Goal: Information Seeking & Learning: Understand process/instructions

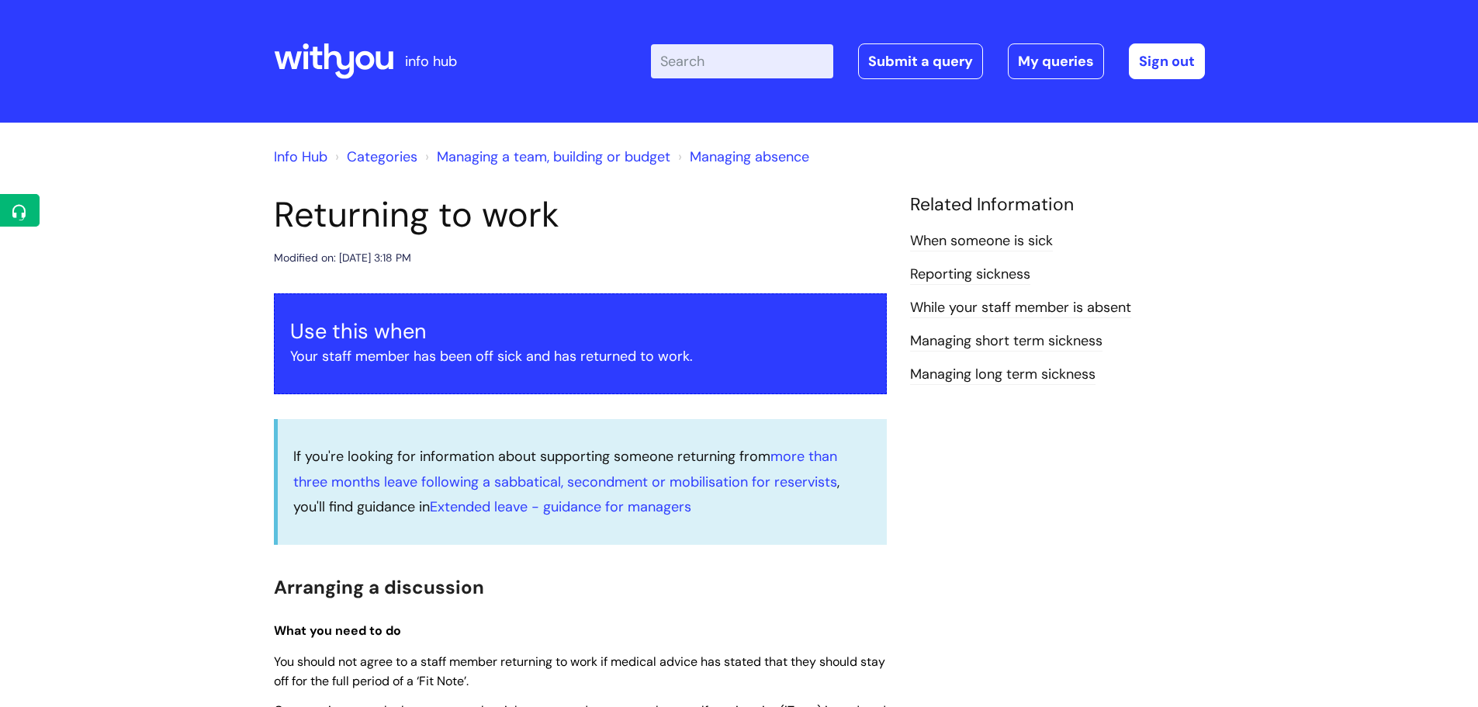
click at [323, 50] on icon at bounding box center [333, 61] width 119 height 37
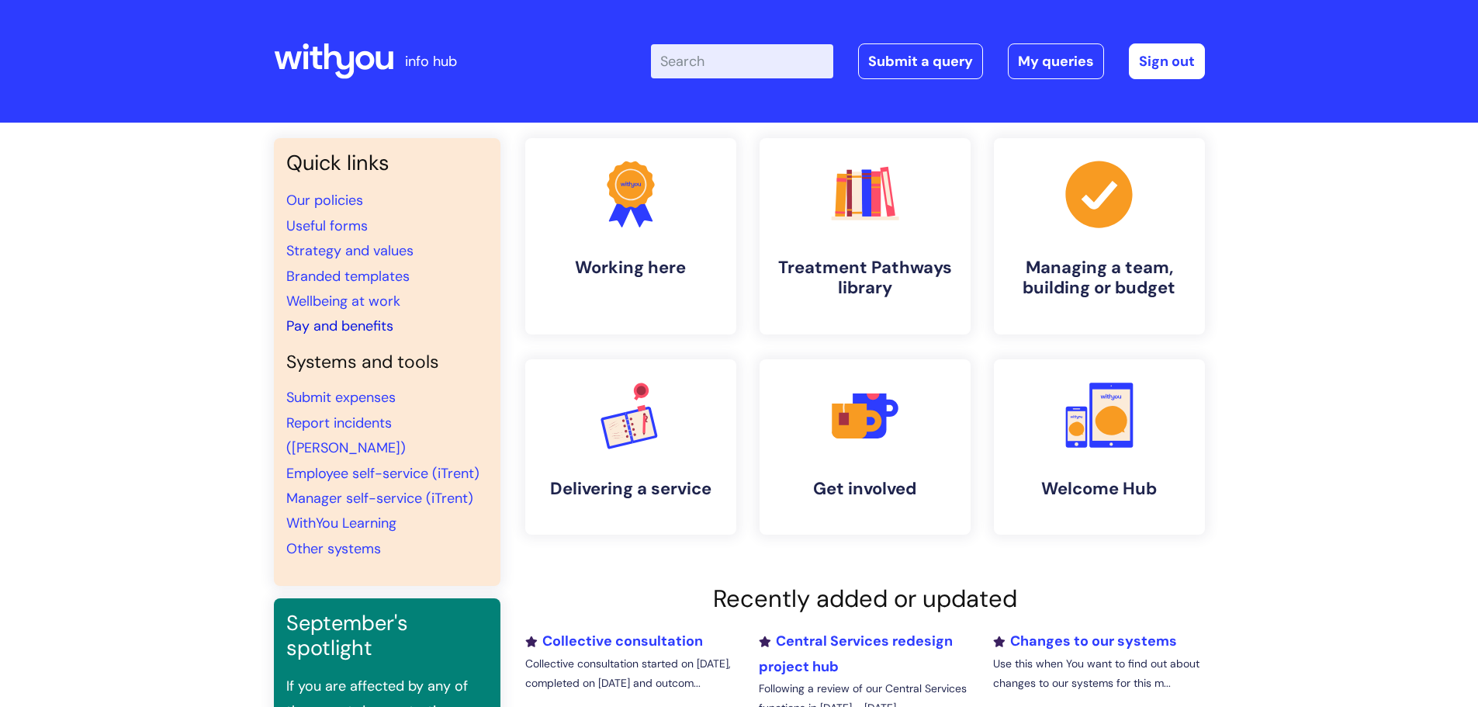
click at [325, 319] on link "Pay and benefits" at bounding box center [339, 325] width 107 height 19
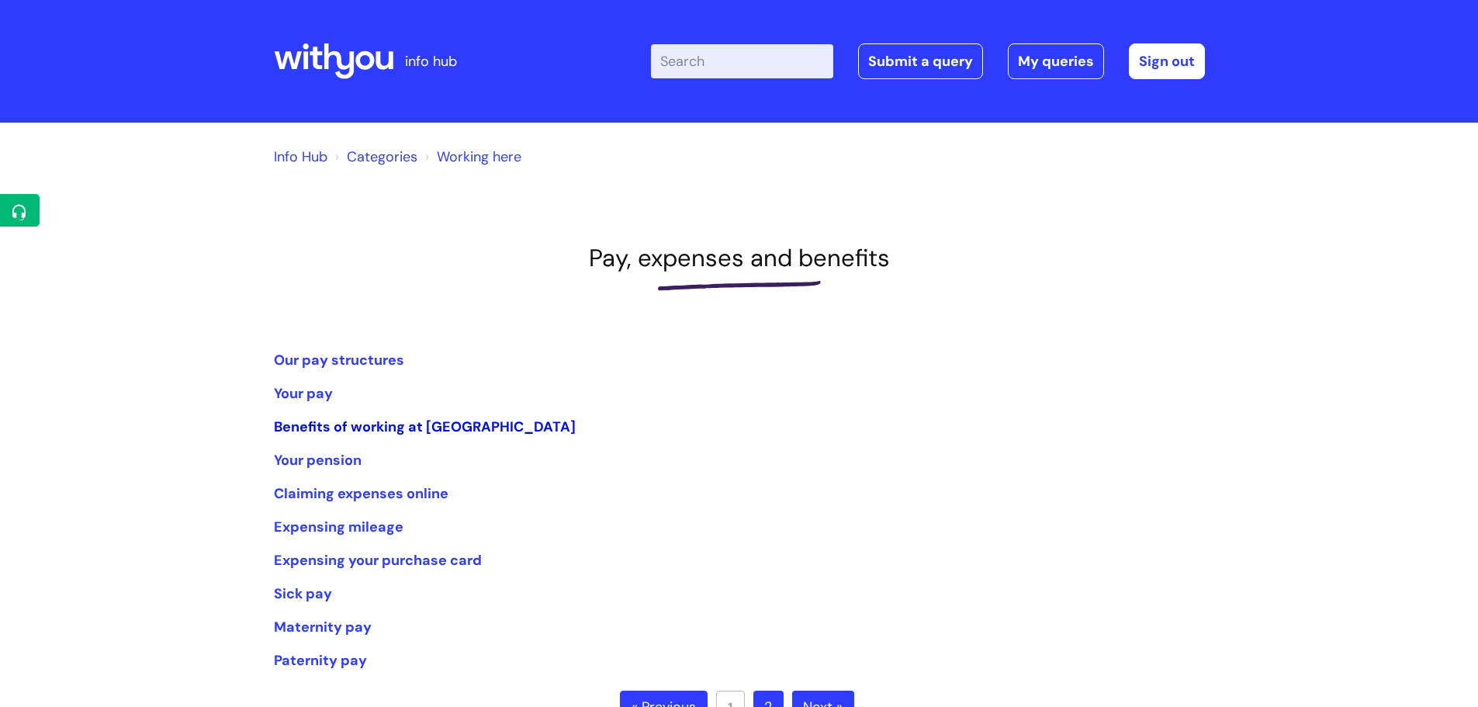
click at [384, 426] on link "Benefits of working at [GEOGRAPHIC_DATA]" at bounding box center [425, 426] width 302 height 19
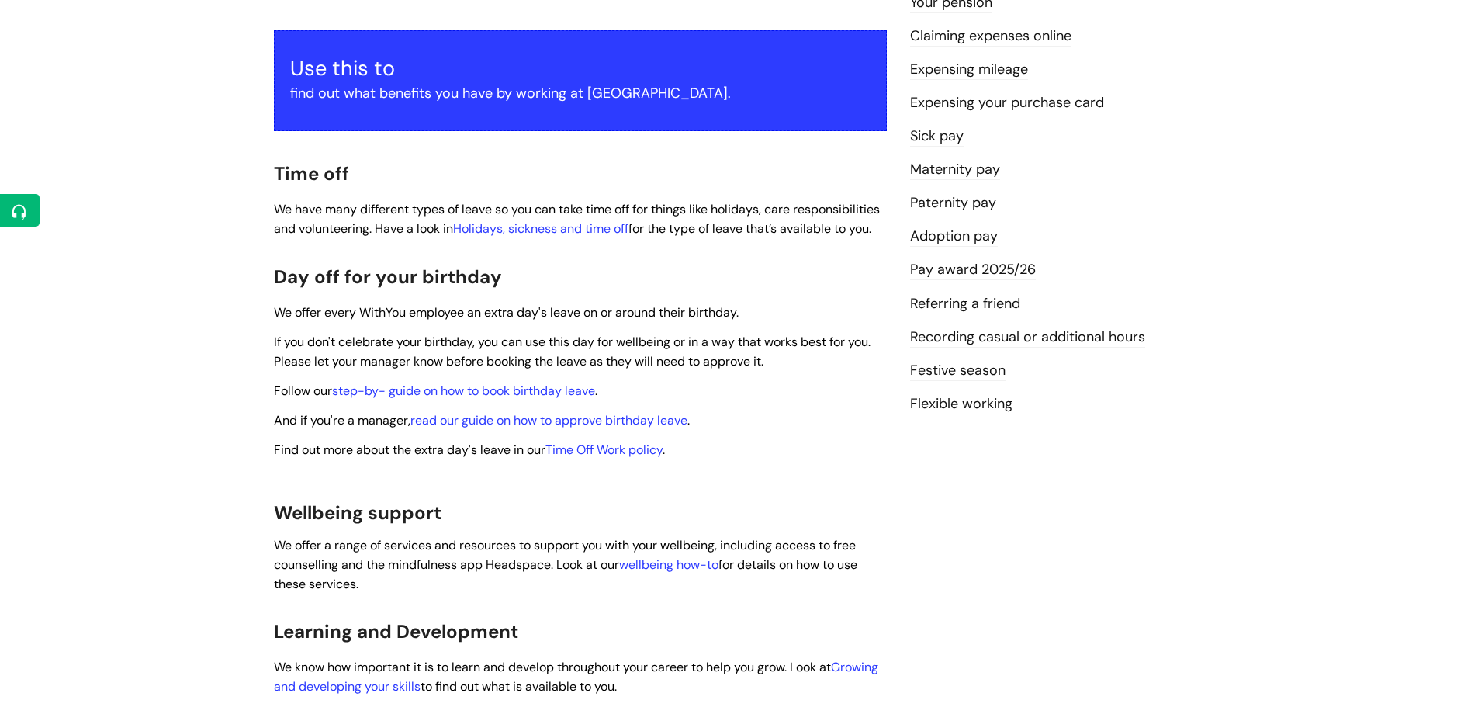
scroll to position [310, 0]
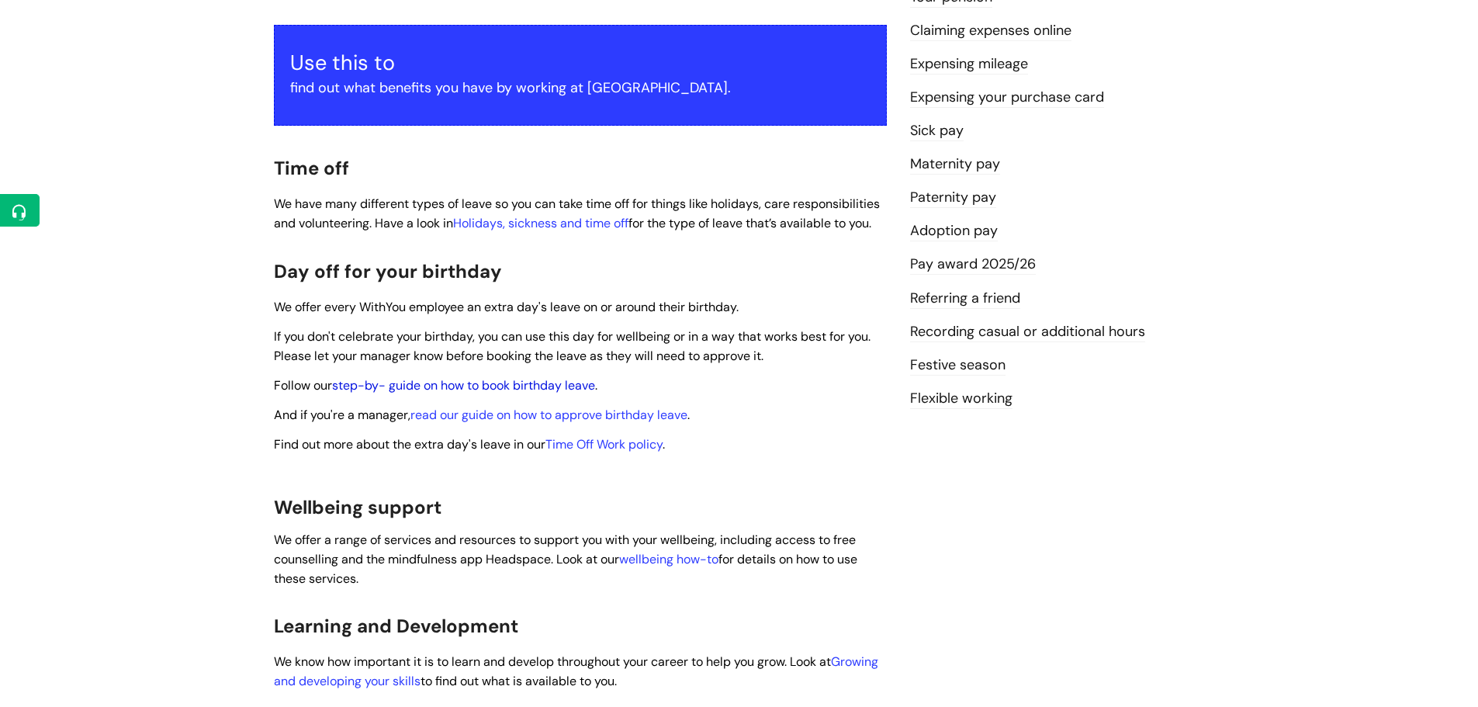
click at [396, 377] on link "step-by- guide on how to book birthday leave" at bounding box center [463, 385] width 263 height 16
